Goal: Task Accomplishment & Management: Manage account settings

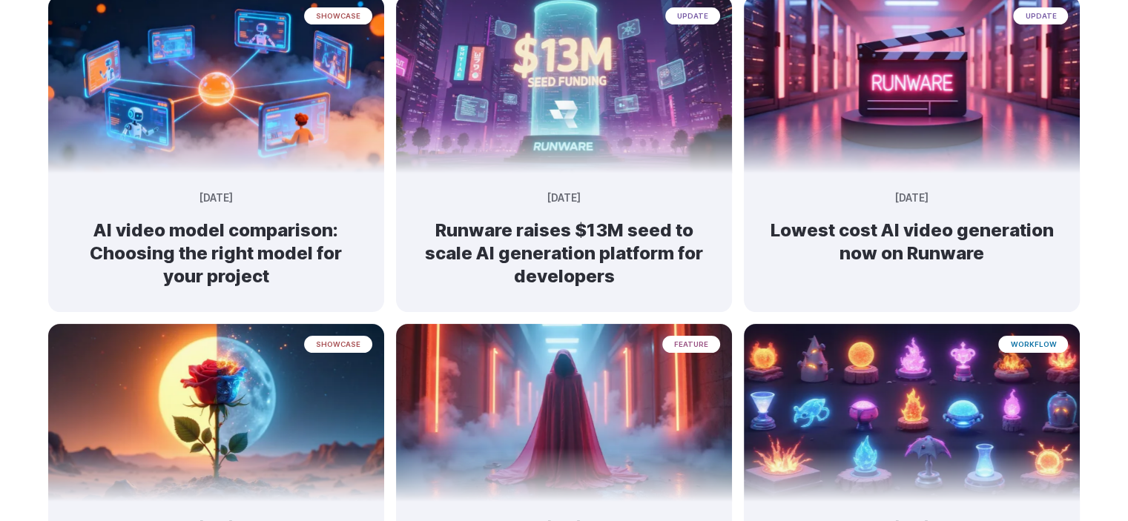
scroll to position [228, 0]
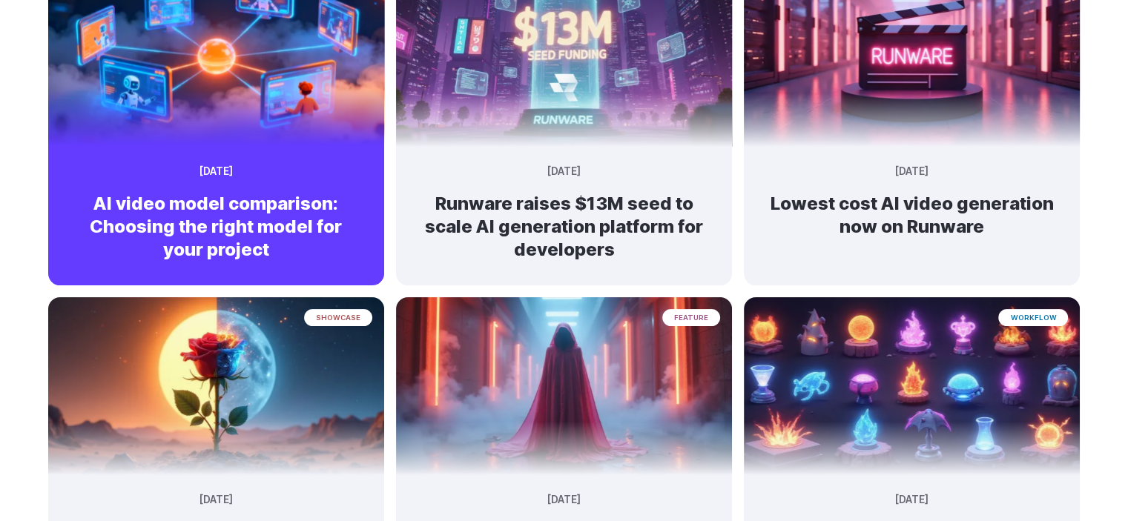
click at [291, 174] on div "showcase September 27, 2025 AI video model comparison: Choosing the right model…" at bounding box center [216, 218] width 336 height 133
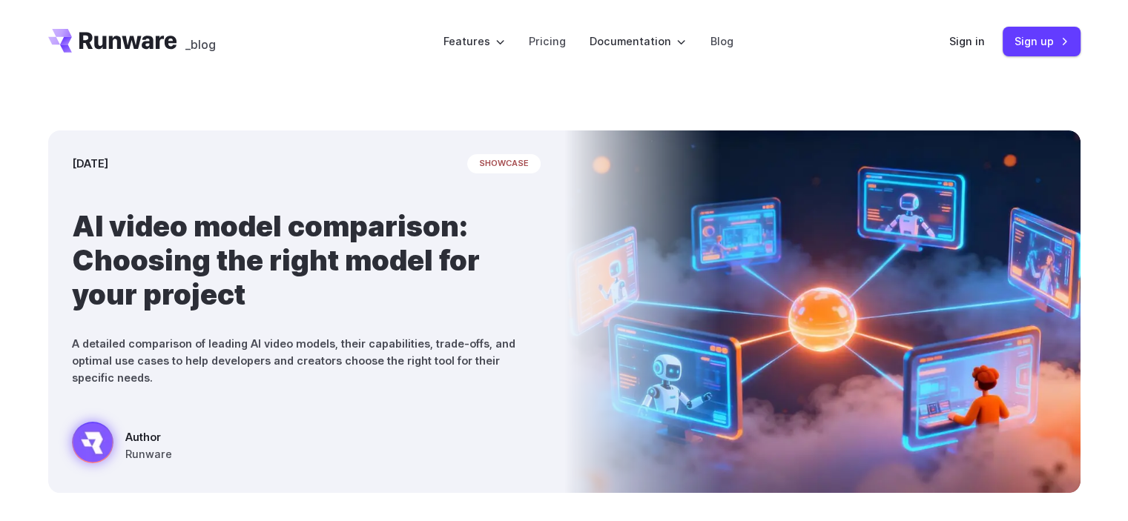
click at [346, 226] on h1 "AI video model comparison: Choosing the right model for your project" at bounding box center [306, 260] width 469 height 102
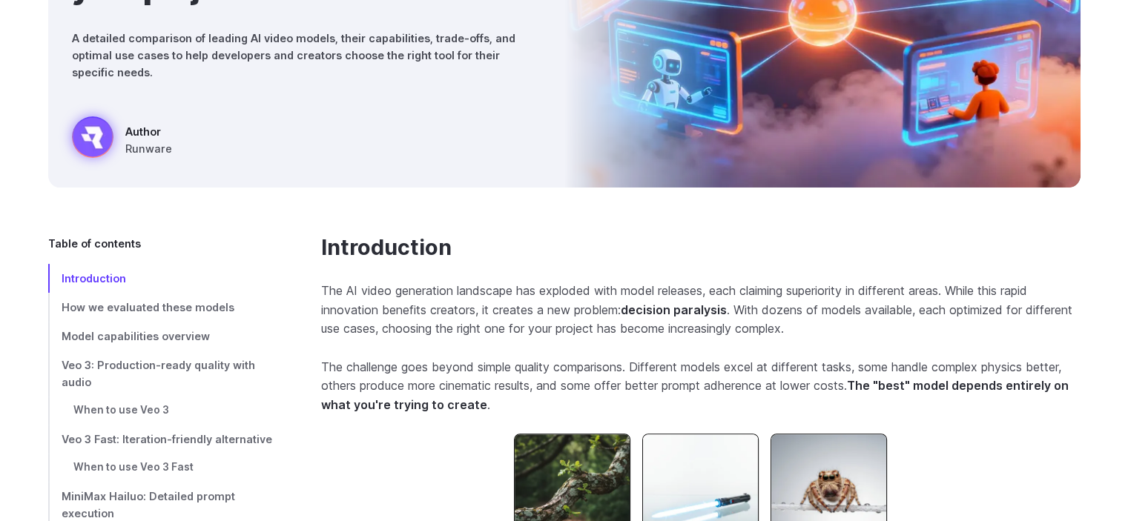
scroll to position [317, 0]
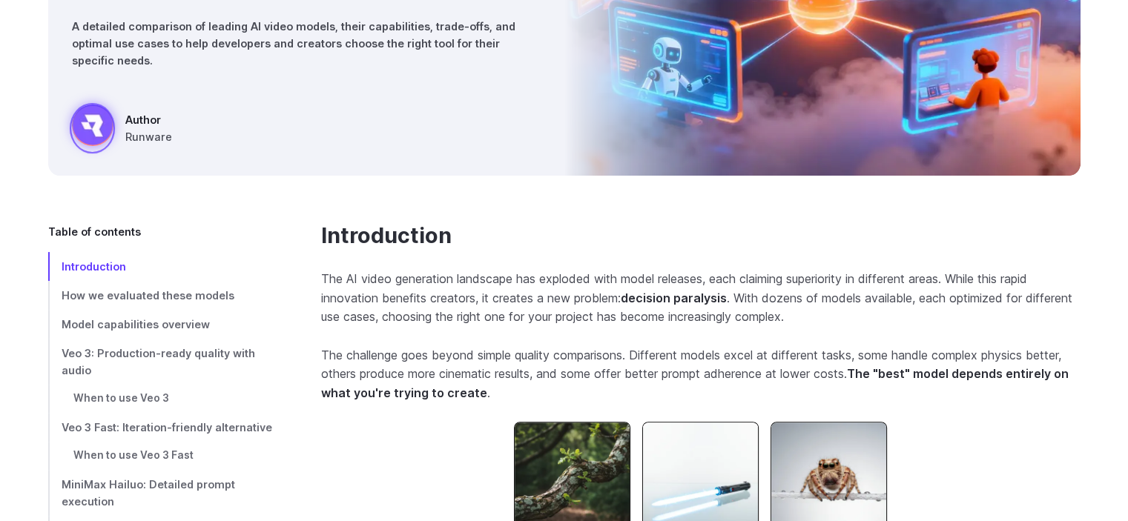
click at [86, 124] on div at bounding box center [93, 128] width 42 height 47
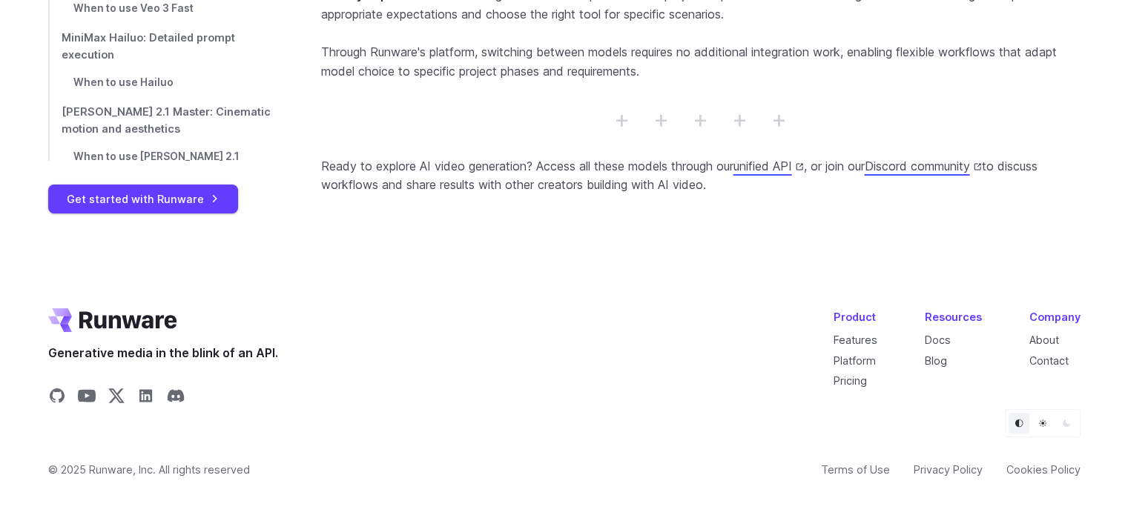
scroll to position [11219, 0]
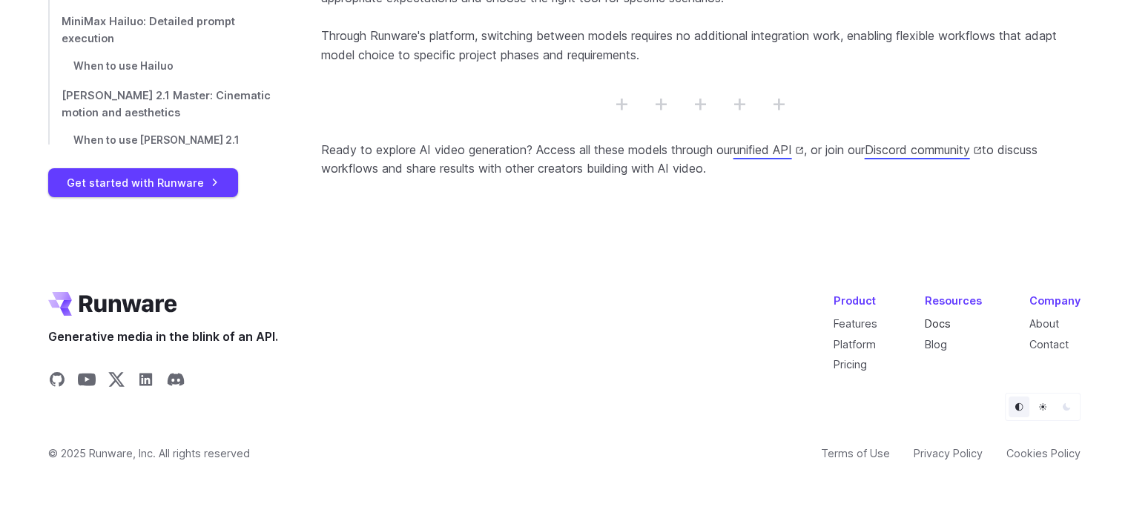
click at [943, 320] on link "Docs" at bounding box center [938, 323] width 26 height 13
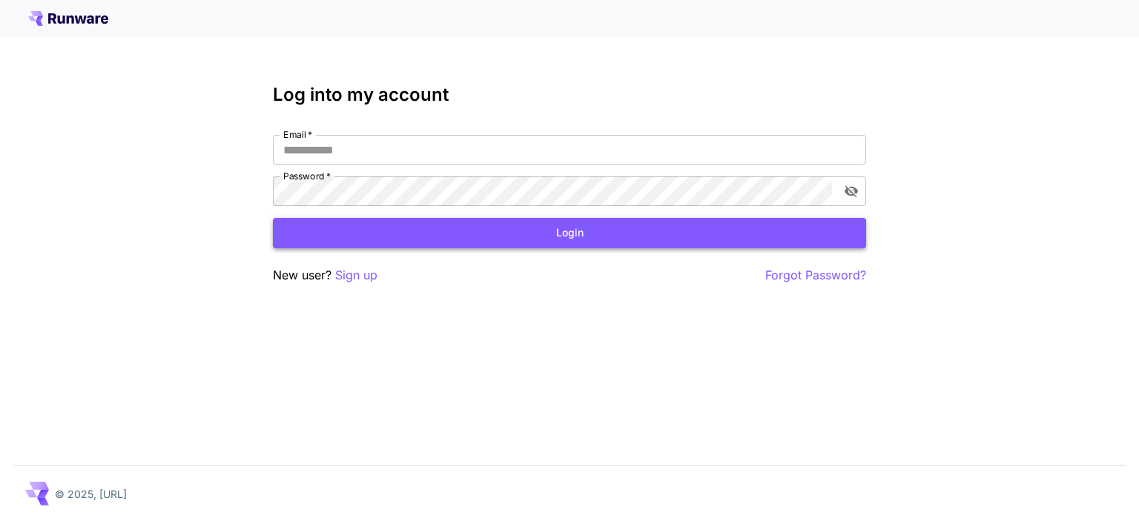
type input "**********"
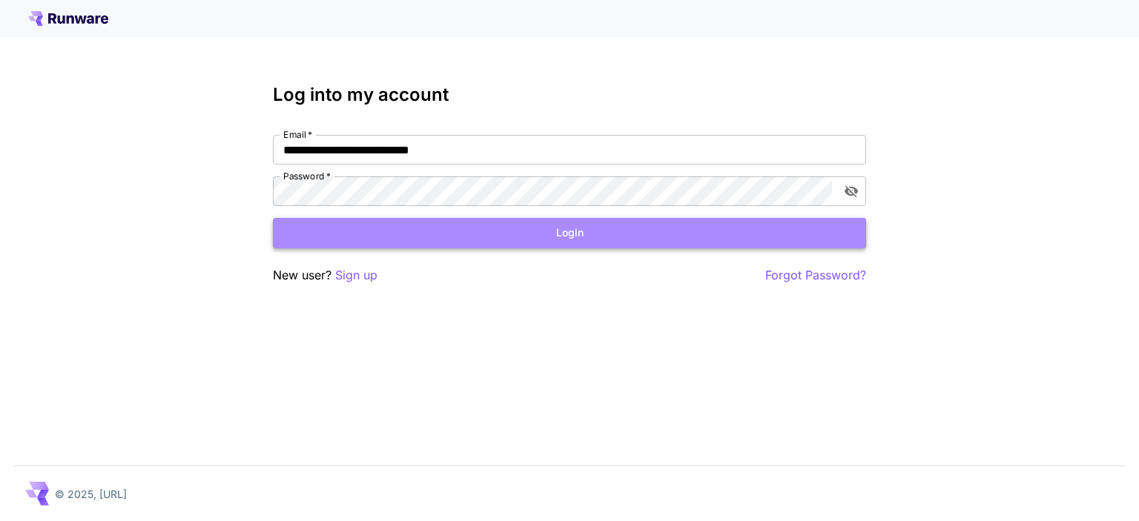
click at [469, 231] on button "Login" at bounding box center [569, 233] width 593 height 30
